Goal: Information Seeking & Learning: Learn about a topic

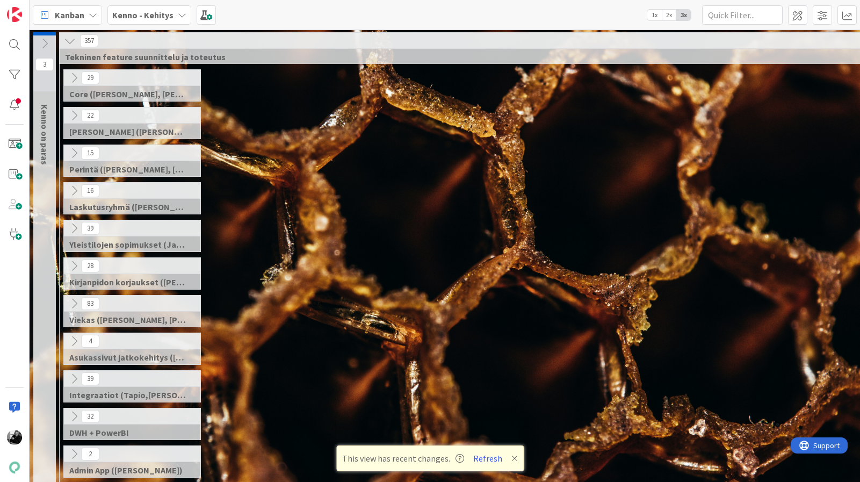
click at [304, 316] on div "83 Viekas (Samuli, Saara, Mika, Pirjo, Keijo, TommiHä, Rasmus)" at bounding box center [488, 314] width 853 height 38
click at [814, 171] on div "15 Perintä (Jaakko, PetriH, MikkoV, Pasi)" at bounding box center [488, 163] width 853 height 38
click at [75, 302] on icon at bounding box center [74, 303] width 12 height 12
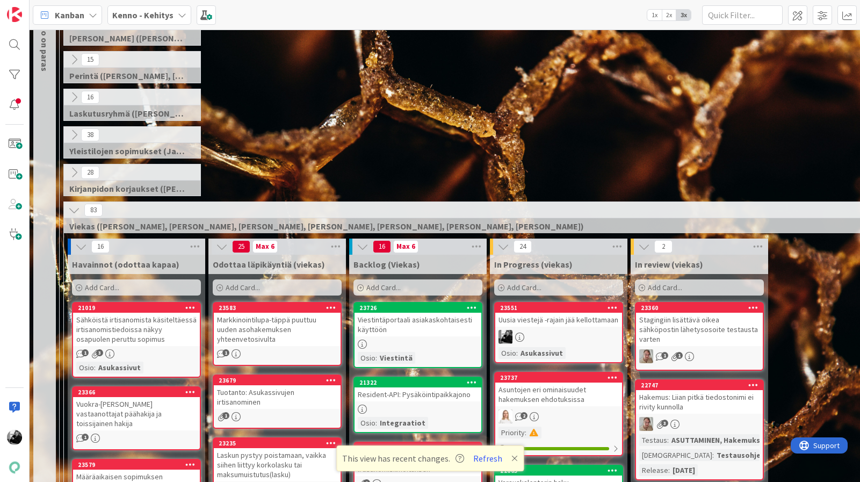
scroll to position [183, 0]
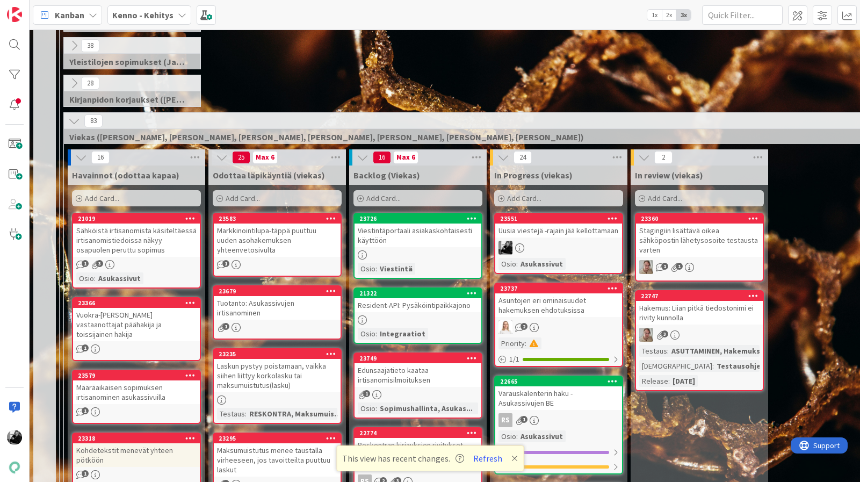
click at [584, 231] on div "Uusia viestejä -rajain jää kellottamaan" at bounding box center [558, 230] width 127 height 14
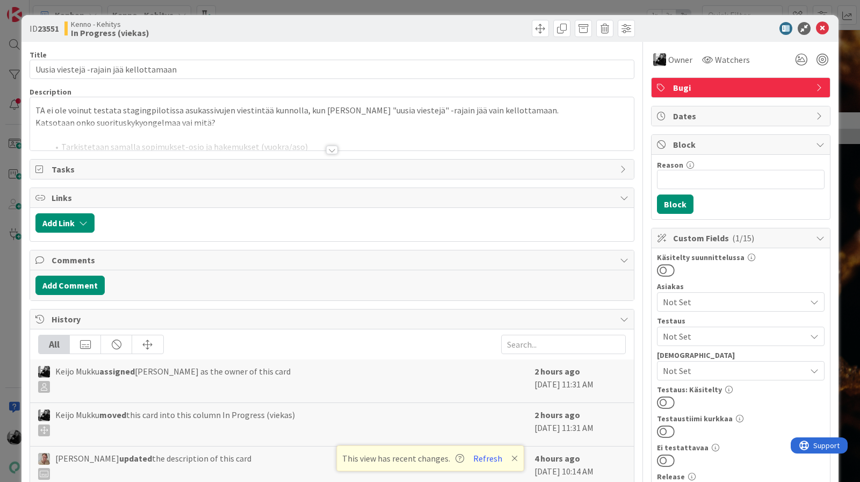
click at [335, 150] on div at bounding box center [332, 150] width 12 height 9
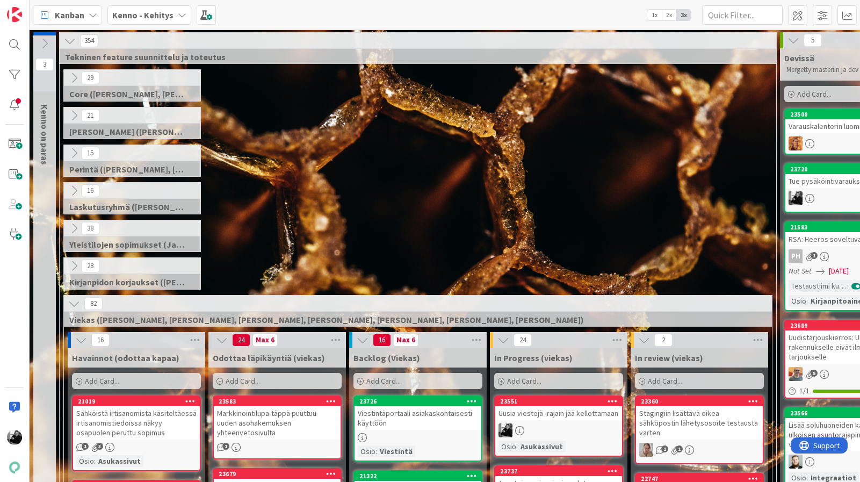
scroll to position [106, 0]
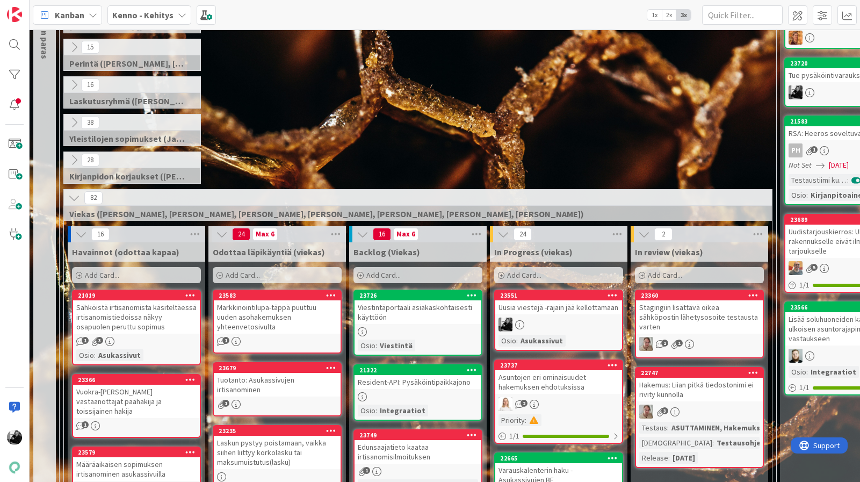
click at [563, 314] on div "23551 Uusia viestejä -rajain jää kellottamaan Osio : Asukassivut" at bounding box center [558, 319] width 129 height 61
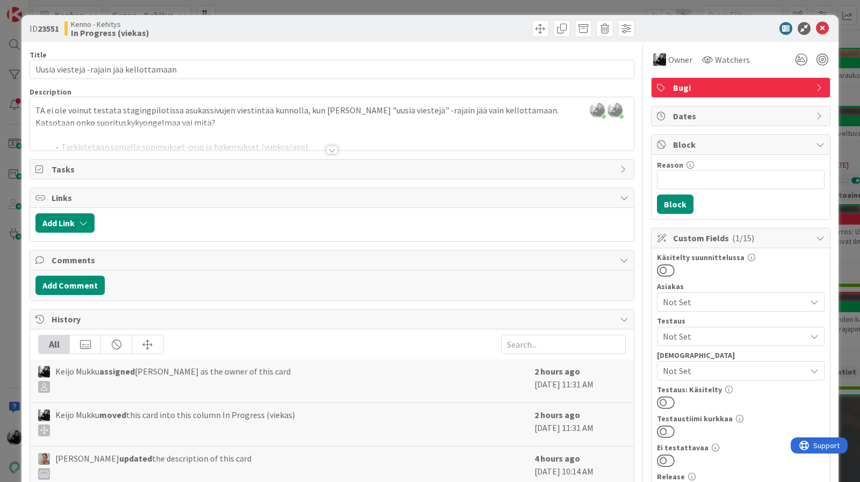
scroll to position [10, 0]
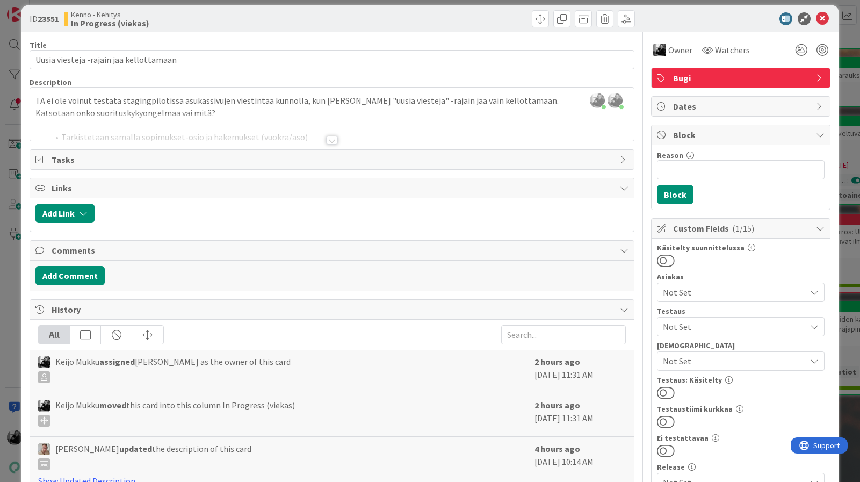
click at [332, 139] on div at bounding box center [332, 140] width 12 height 9
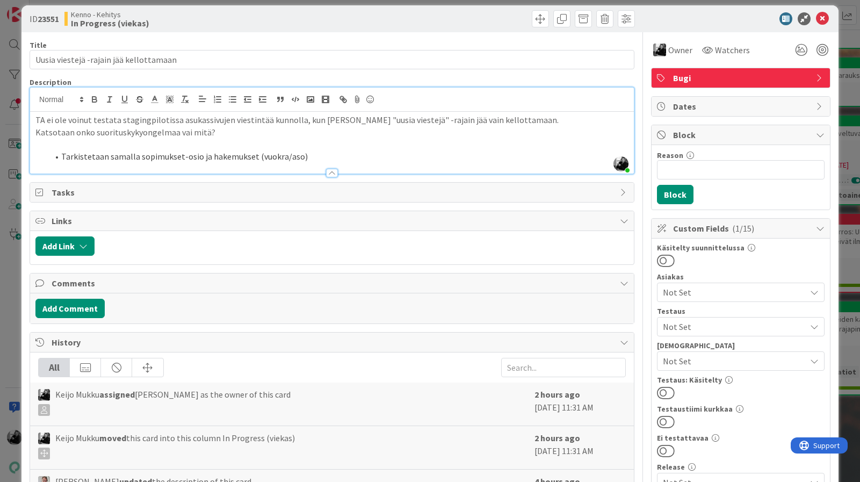
click at [357, 80] on div "Description" at bounding box center [332, 82] width 605 height 10
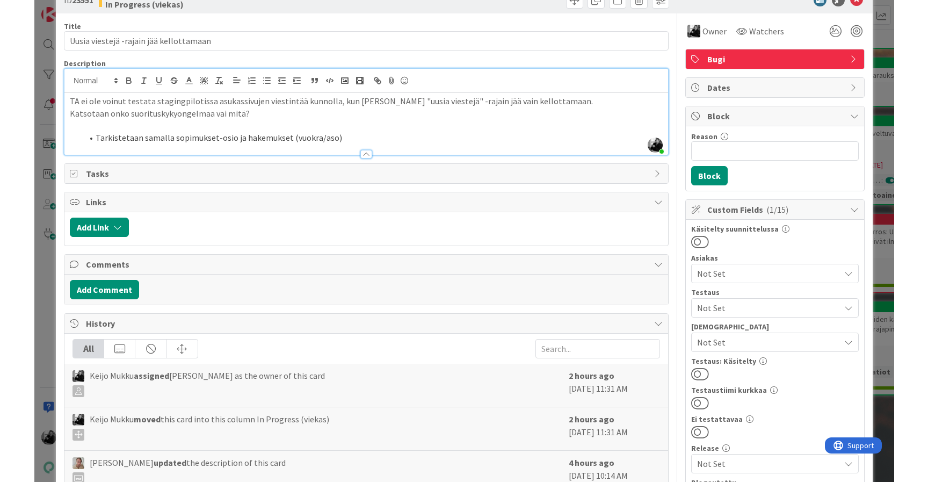
scroll to position [30, 0]
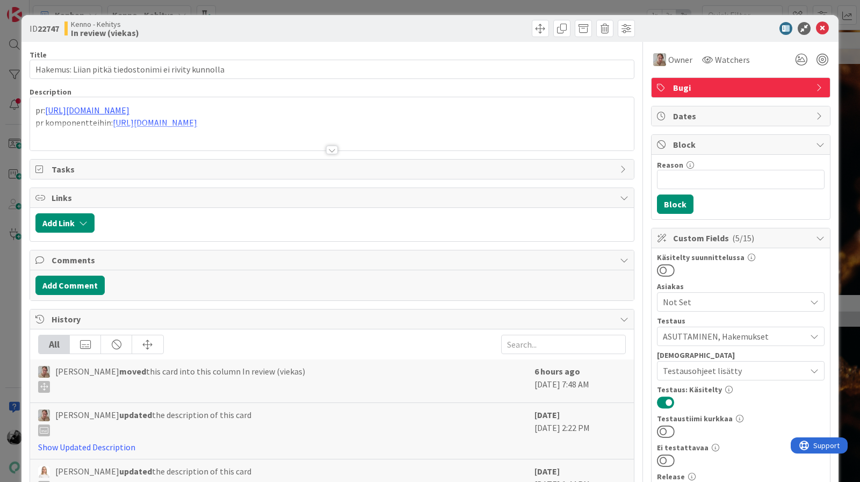
click at [333, 147] on div at bounding box center [332, 150] width 12 height 9
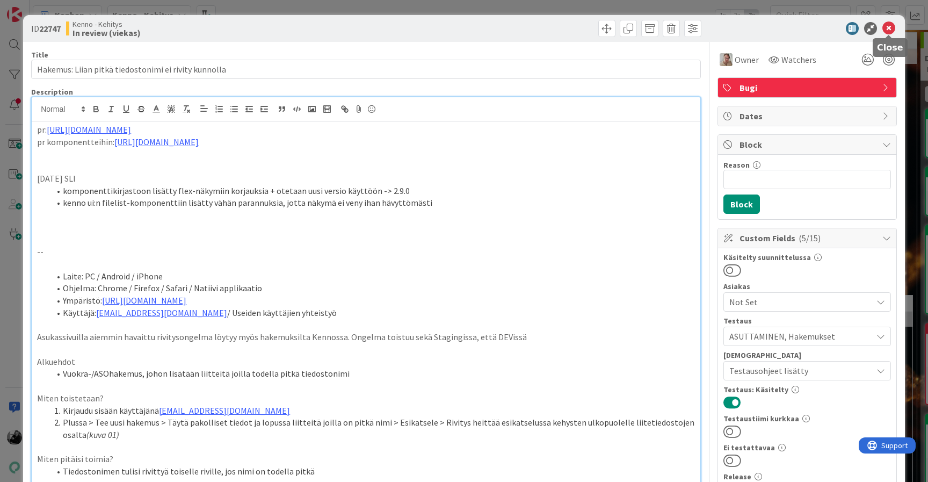
click at [859, 25] on icon at bounding box center [888, 28] width 13 height 13
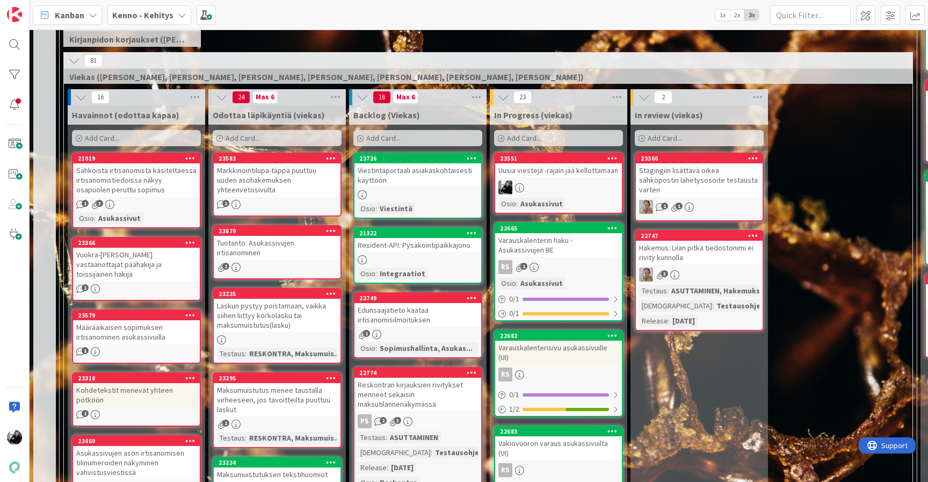
scroll to position [268, 0]
